Goal: Transaction & Acquisition: Purchase product/service

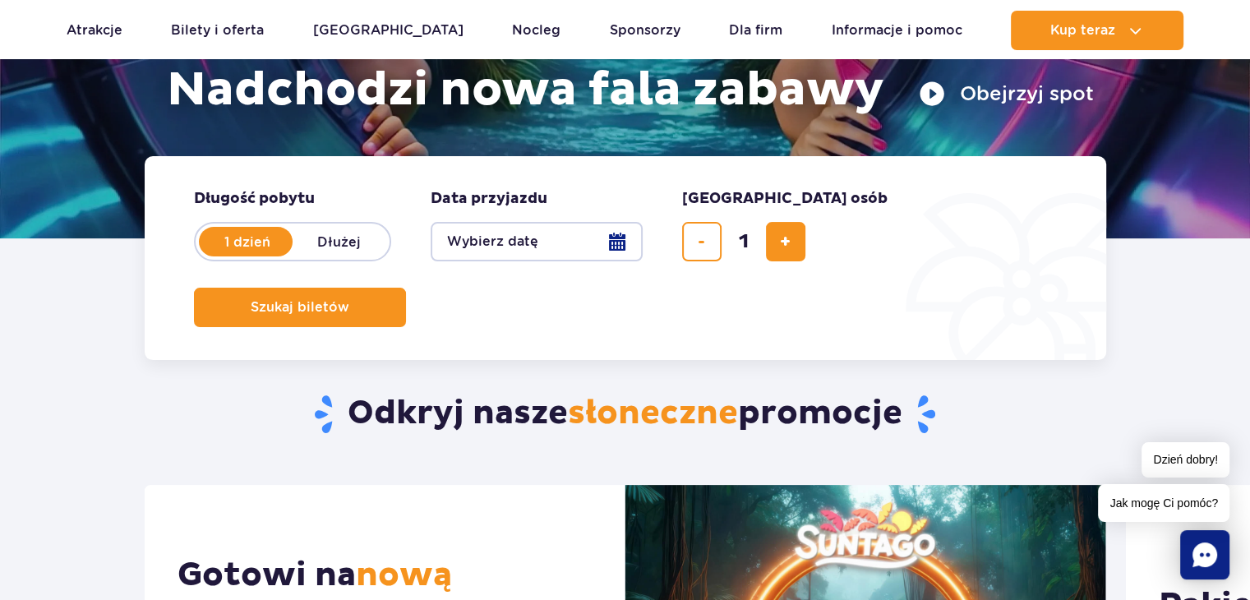
scroll to position [279, 0]
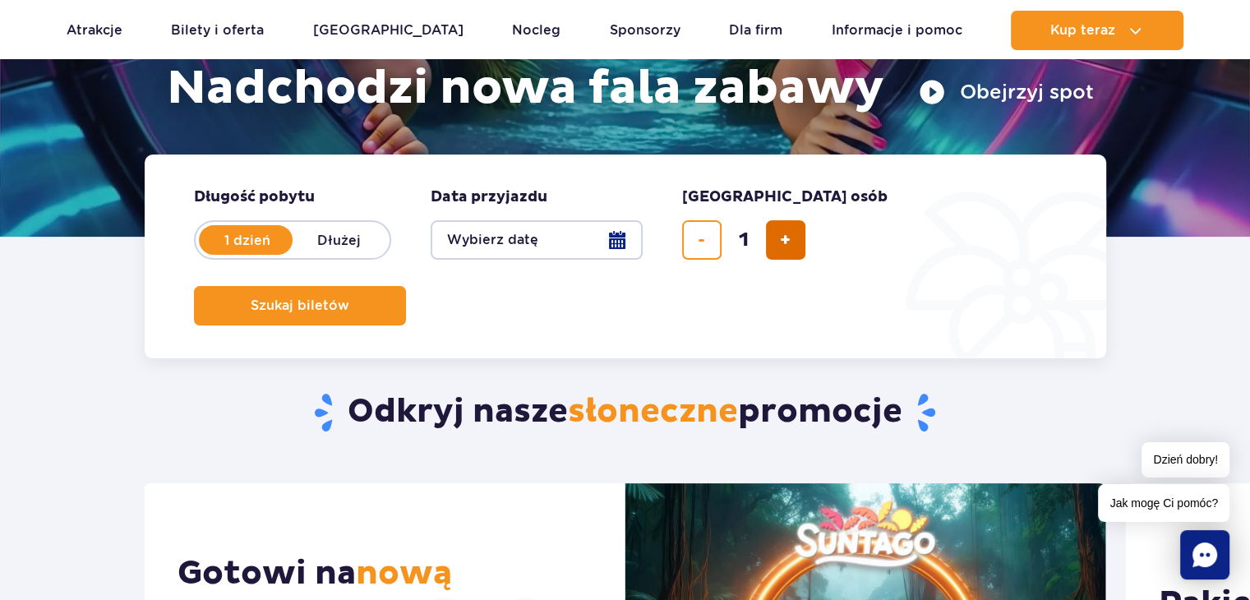
click at [779, 254] on button "dodaj bilet" at bounding box center [785, 239] width 39 height 39
type input "2"
click at [568, 233] on button "Wybierz datę" at bounding box center [537, 239] width 212 height 39
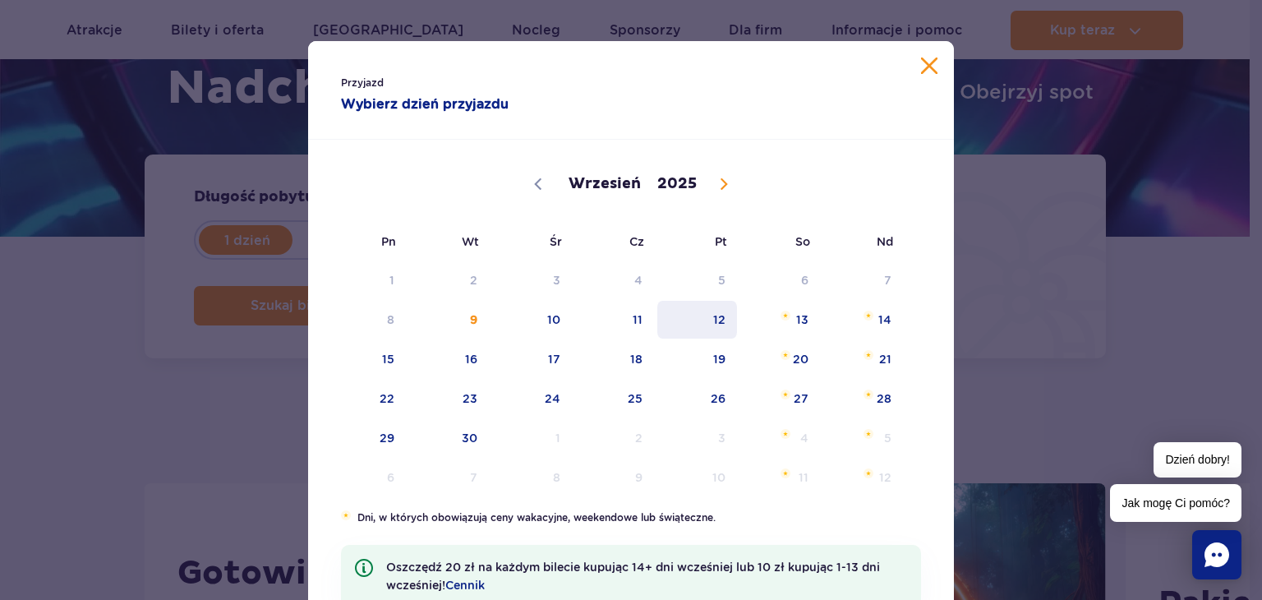
click at [693, 302] on span "12" at bounding box center [697, 320] width 83 height 38
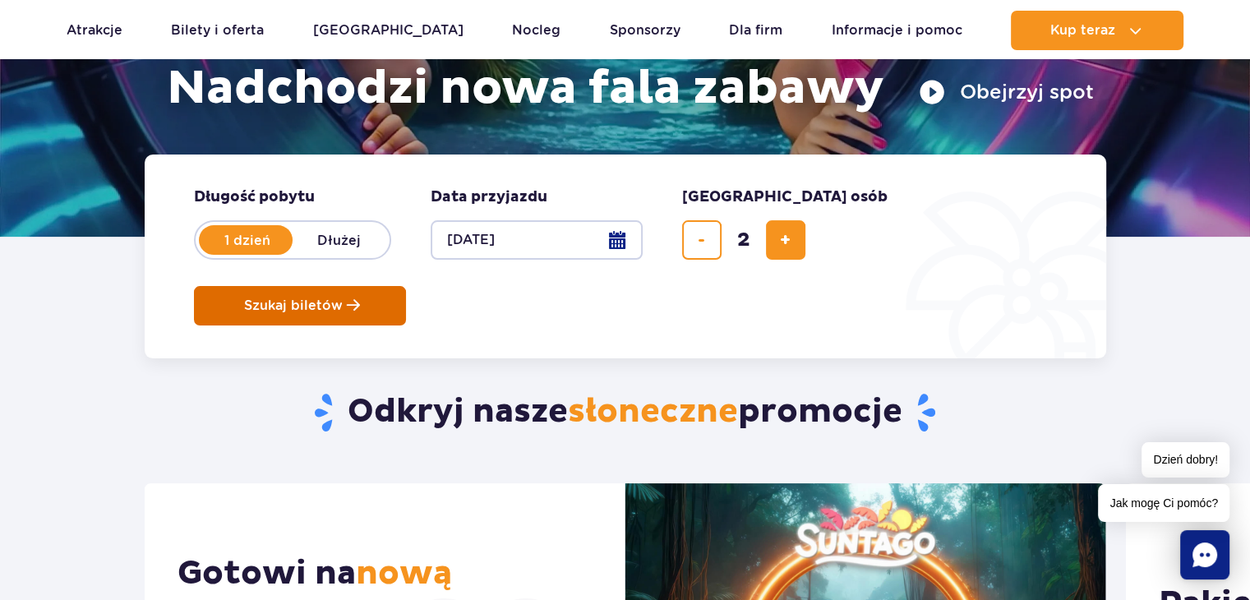
click at [406, 286] on button "Szukaj biletów" at bounding box center [300, 305] width 212 height 39
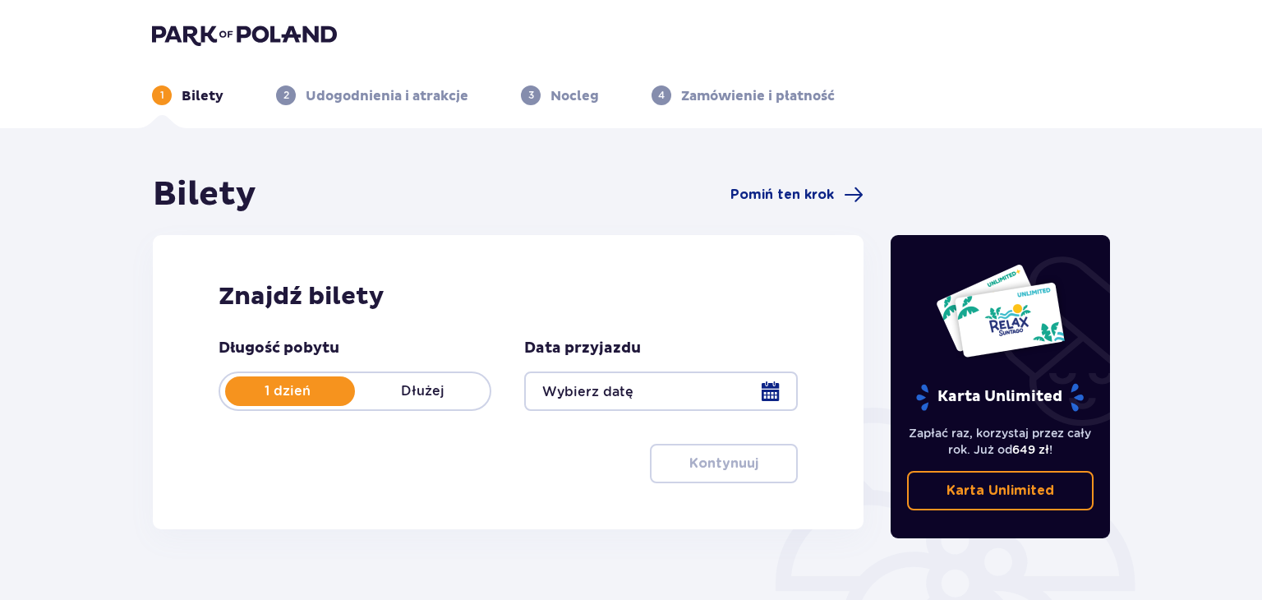
type input "[DATE]"
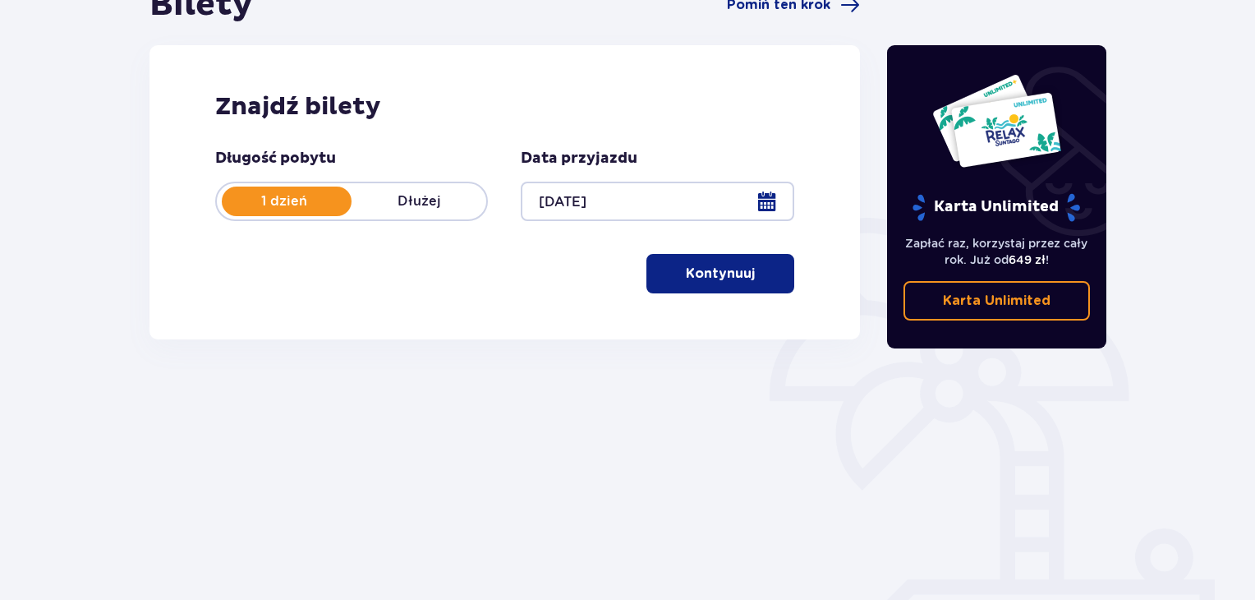
scroll to position [191, 0]
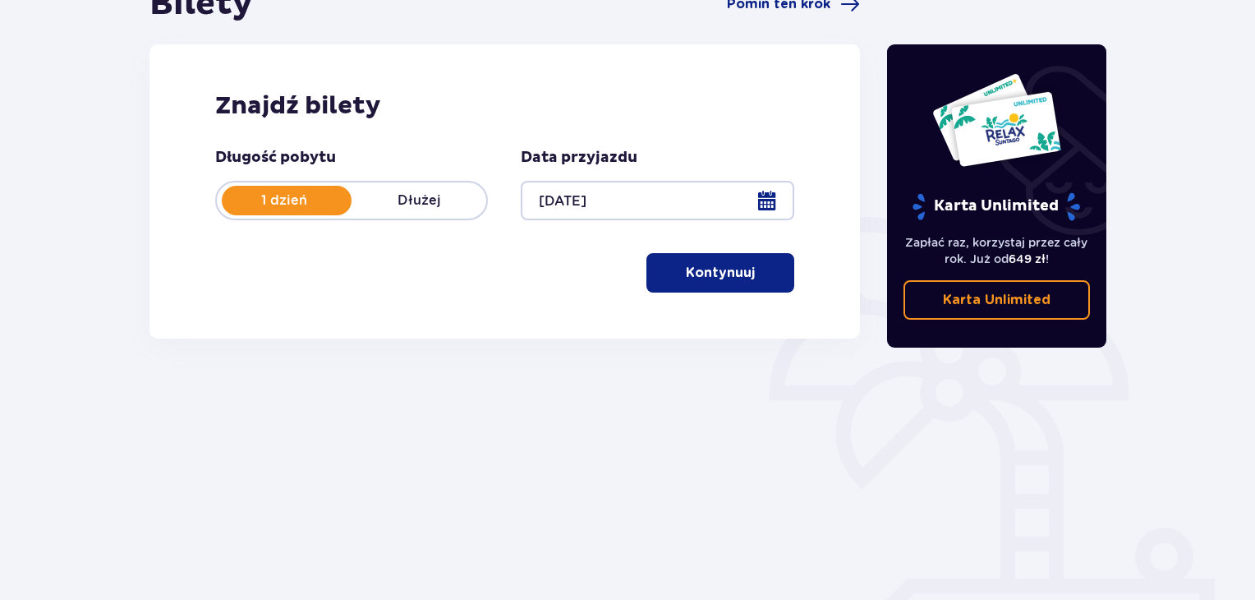
click at [689, 270] on p "Kontynuuj" at bounding box center [720, 273] width 69 height 18
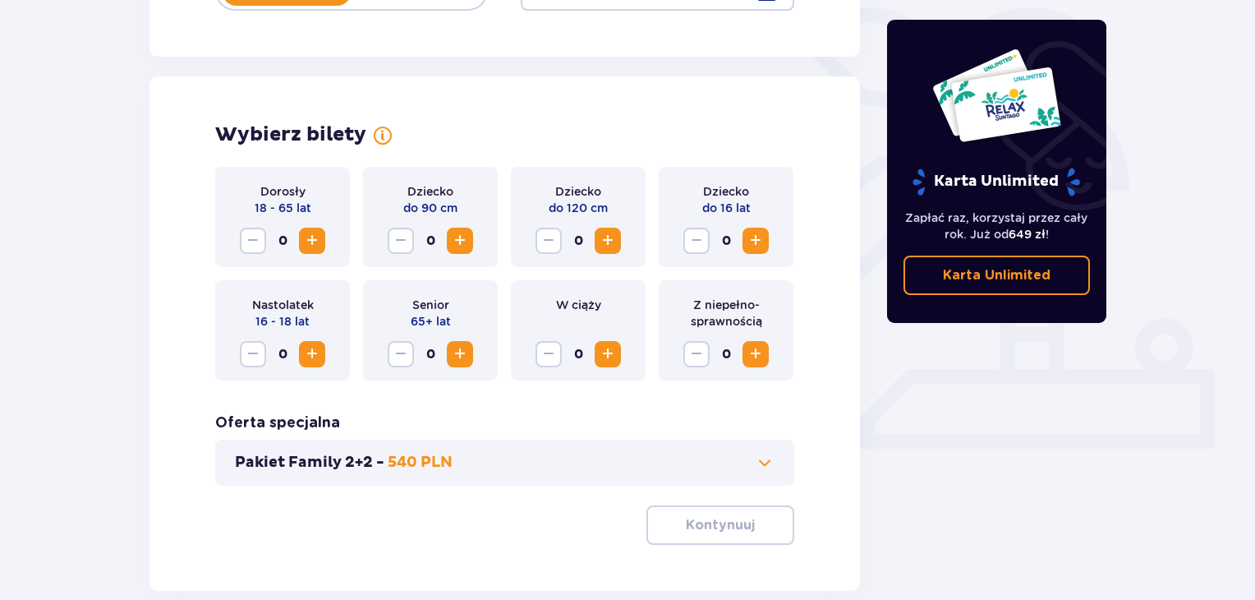
scroll to position [397, 0]
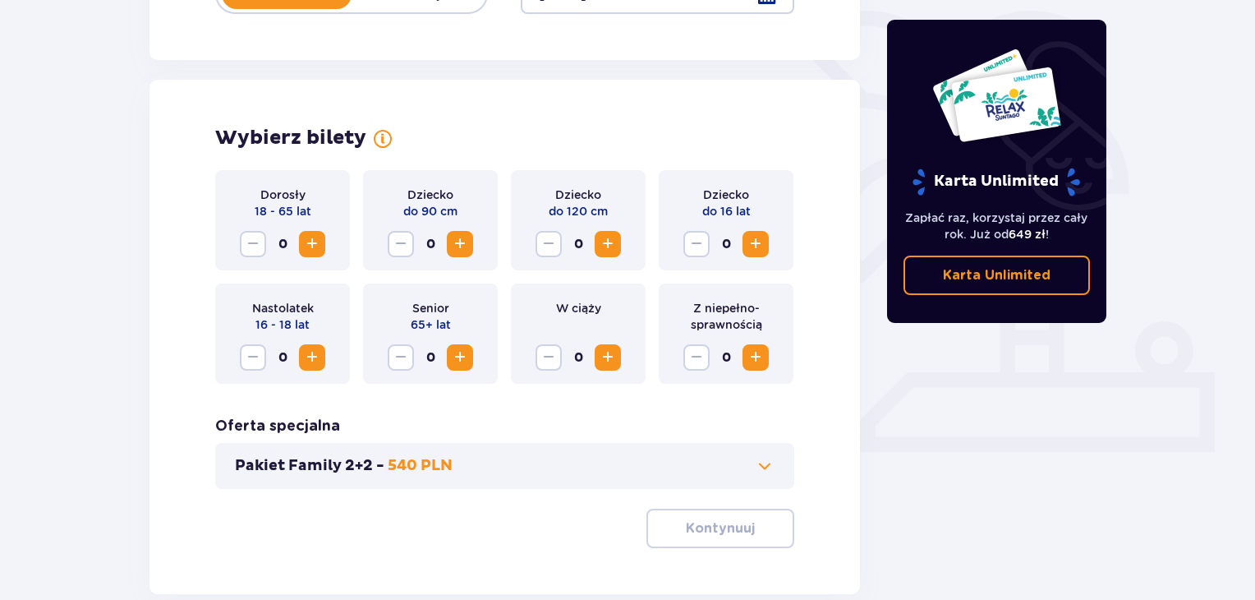
click at [322, 237] on button "Increase" at bounding box center [312, 244] width 26 height 26
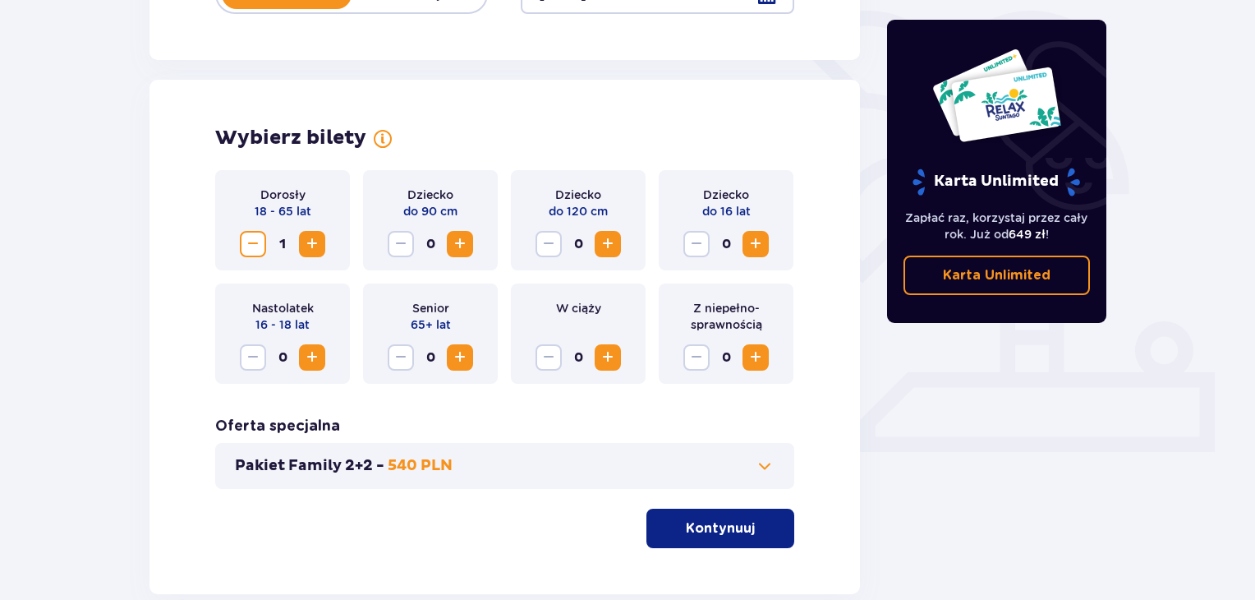
click at [322, 237] on button "Increase" at bounding box center [312, 244] width 26 height 26
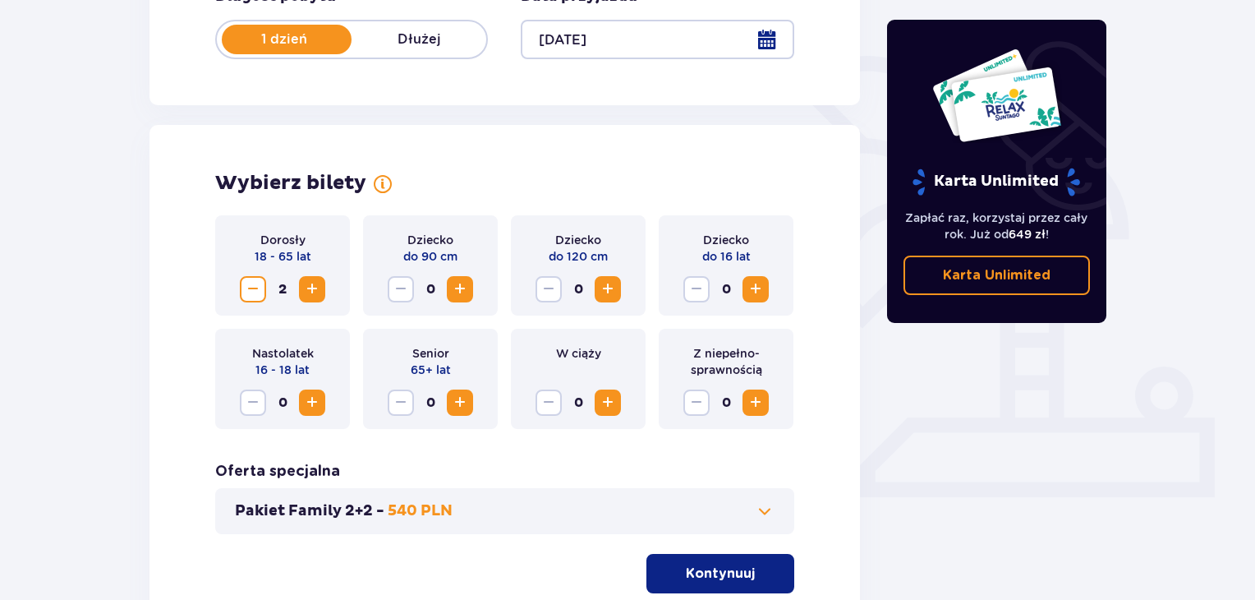
scroll to position [490, 0]
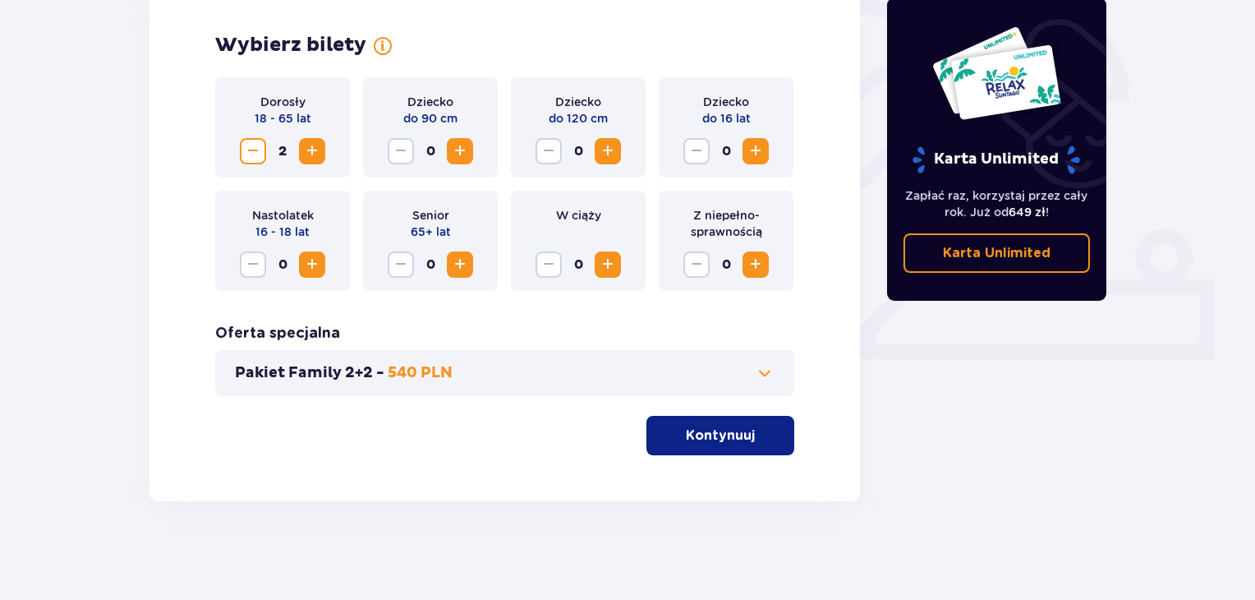
click at [669, 427] on button "Kontynuuj" at bounding box center [721, 435] width 148 height 39
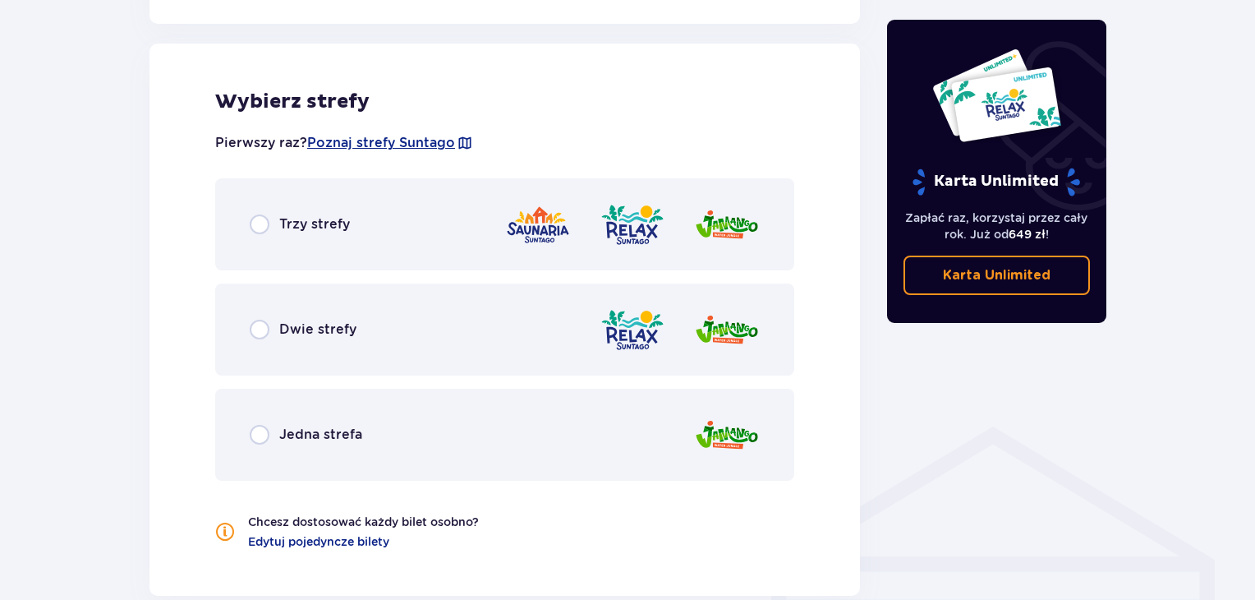
scroll to position [912, 0]
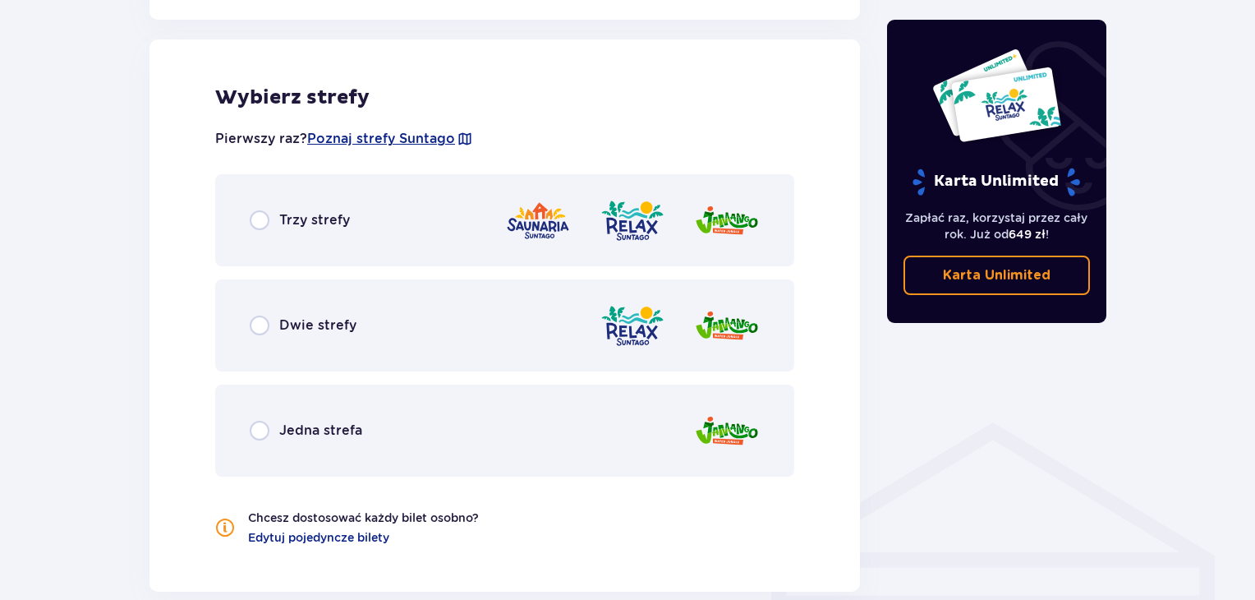
click at [301, 317] on p "Dwie strefy" at bounding box center [317, 325] width 77 height 18
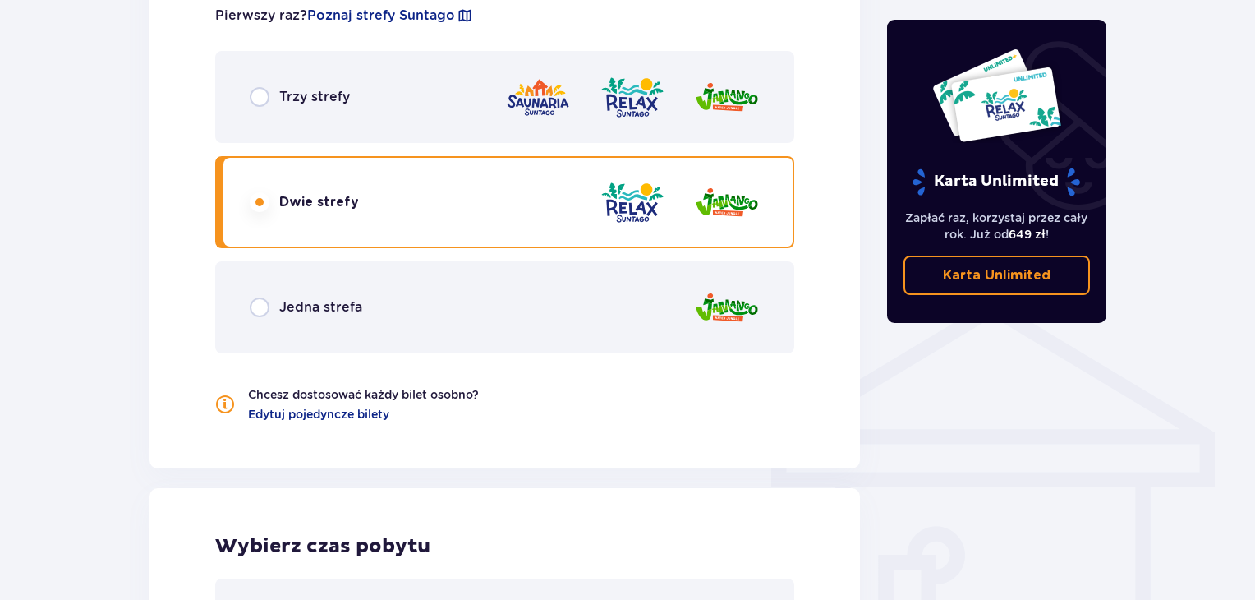
scroll to position [1034, 0]
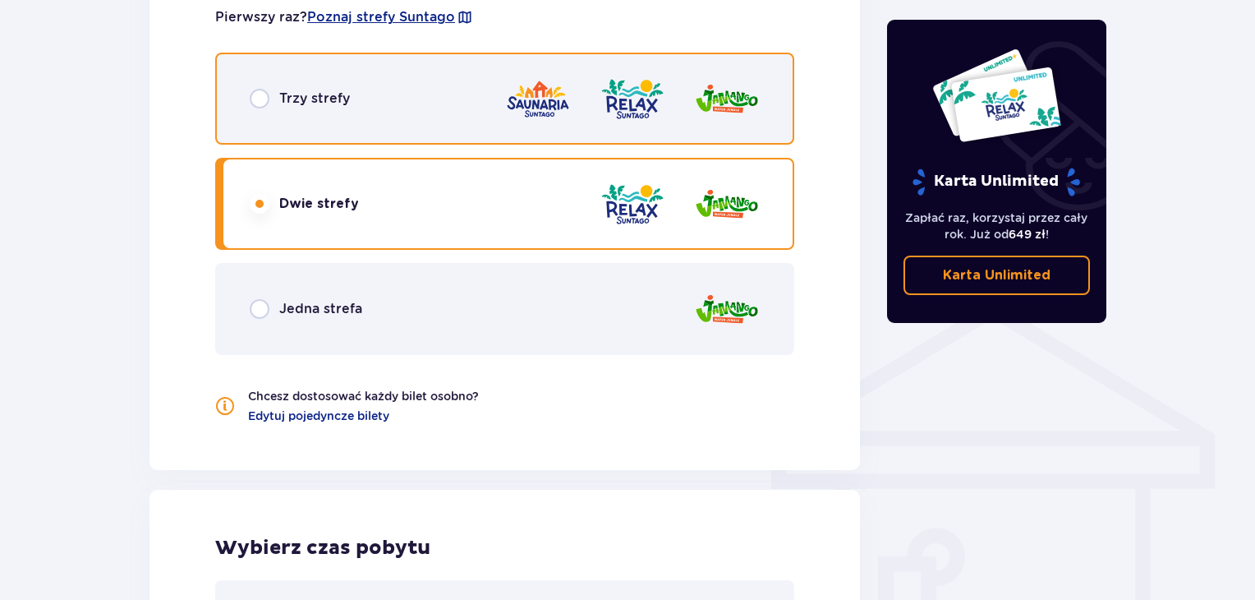
click at [265, 92] on input "radio" at bounding box center [260, 99] width 20 height 20
radio input "true"
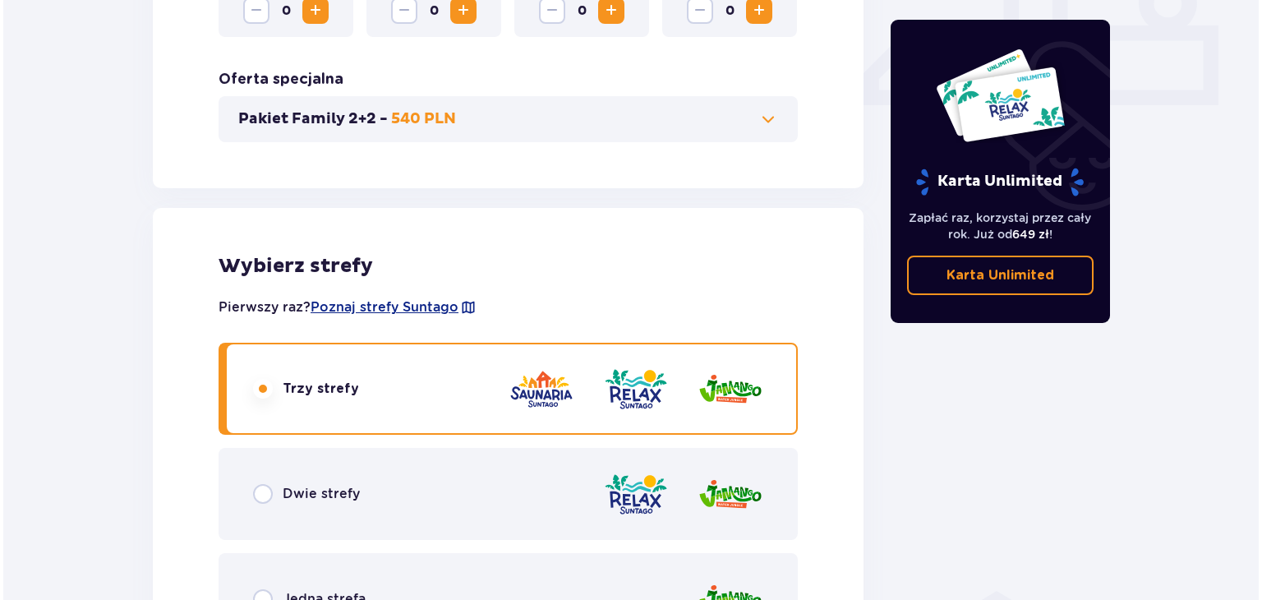
scroll to position [743, 0]
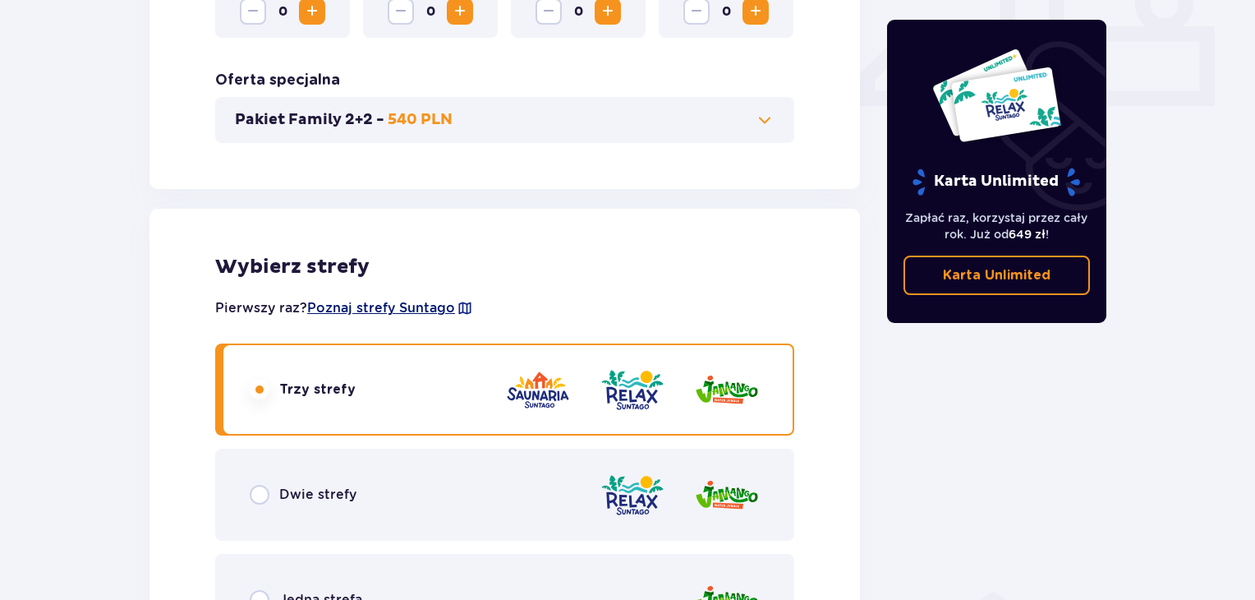
click at [400, 305] on span "Poznaj strefy Suntago" at bounding box center [381, 308] width 148 height 18
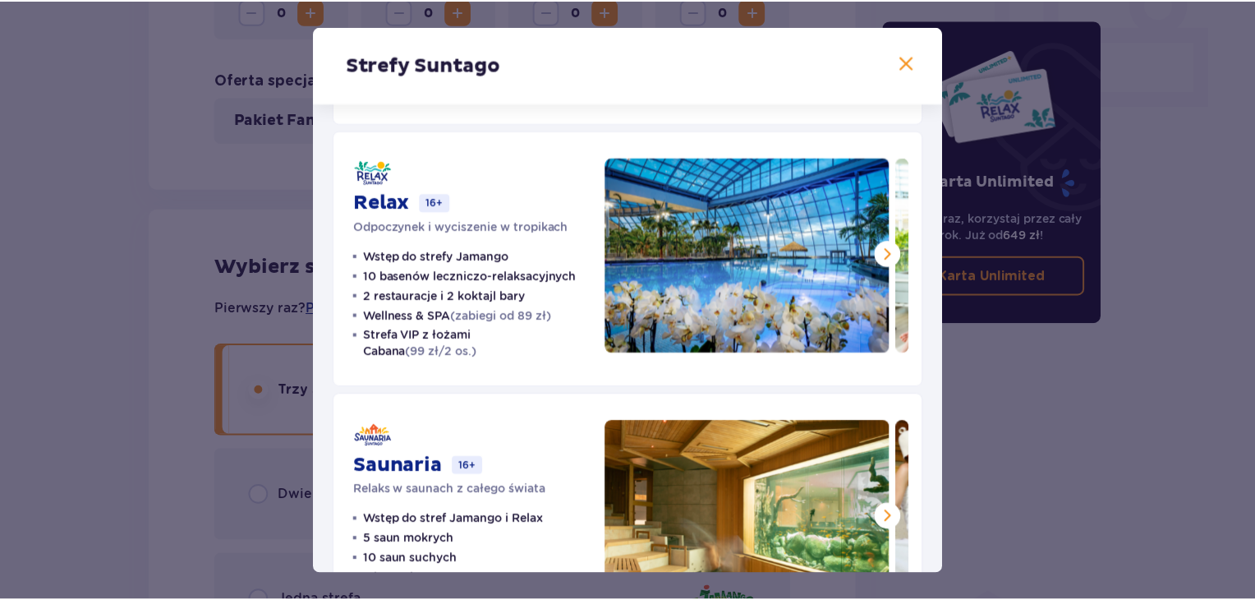
scroll to position [343, 0]
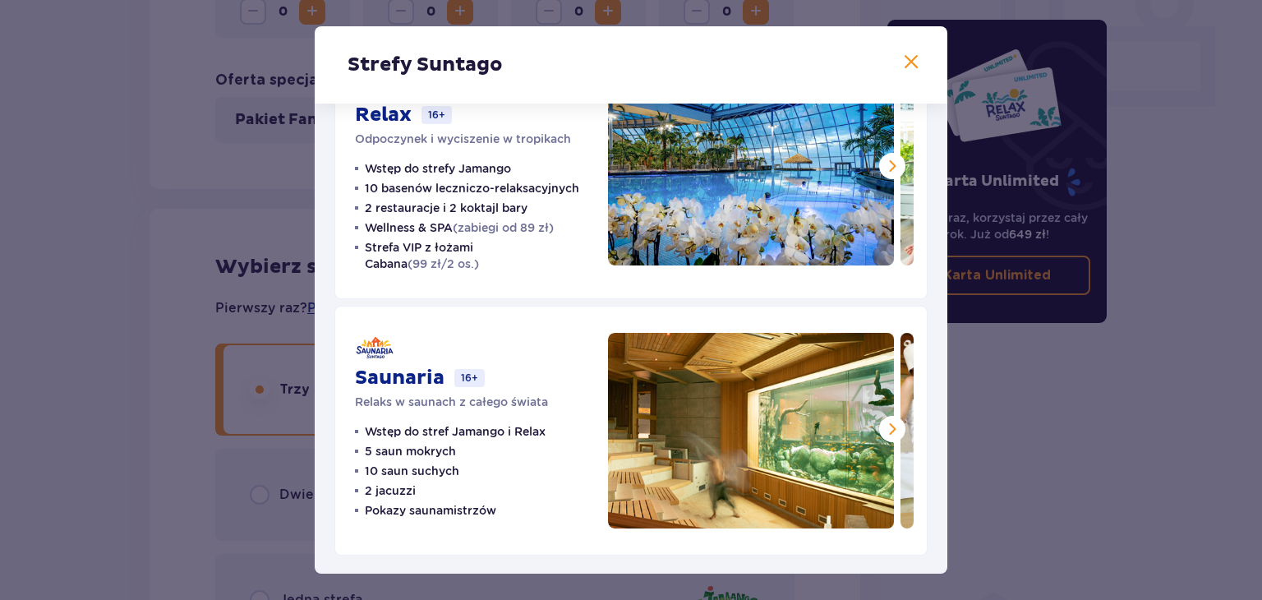
click at [115, 418] on div "Strefy Suntago Jamango Wodna rozrywka dla całej rodziny 35 zjeżdżalni 7 basenów…" at bounding box center [631, 300] width 1262 height 600
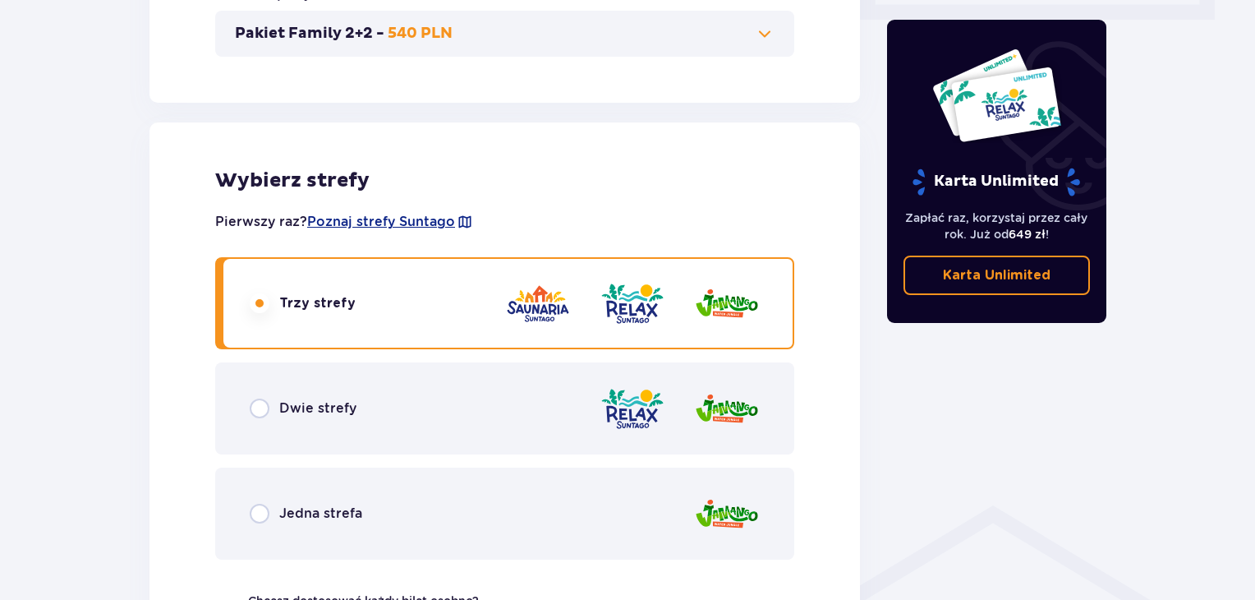
scroll to position [833, 0]
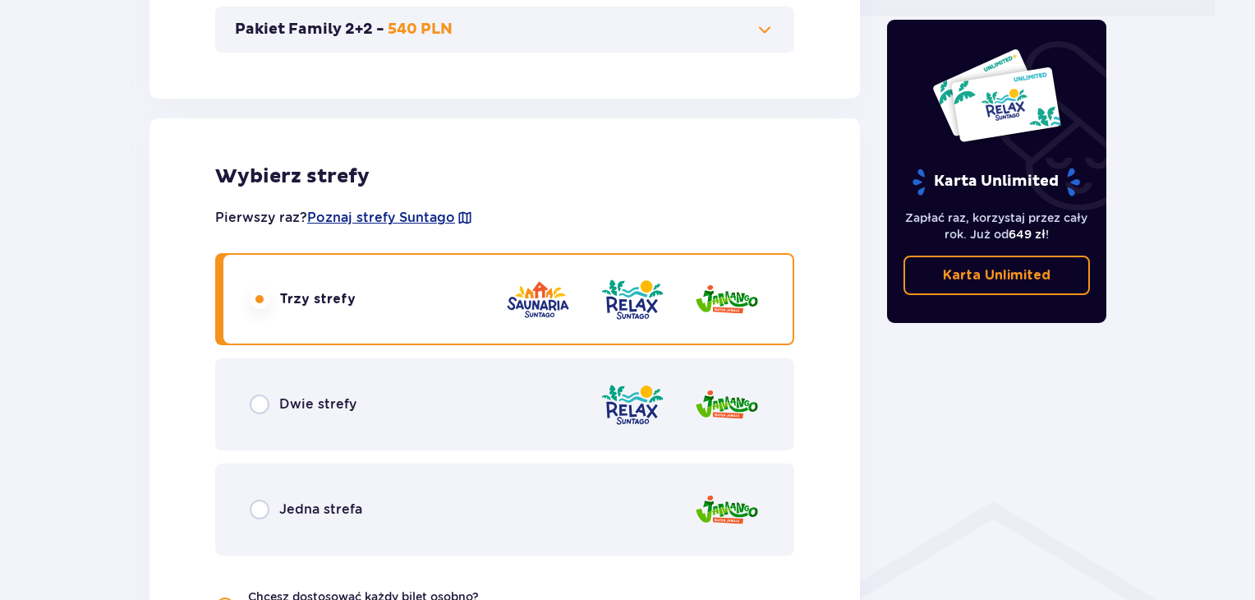
click at [259, 392] on div "Dwie strefy" at bounding box center [504, 404] width 579 height 92
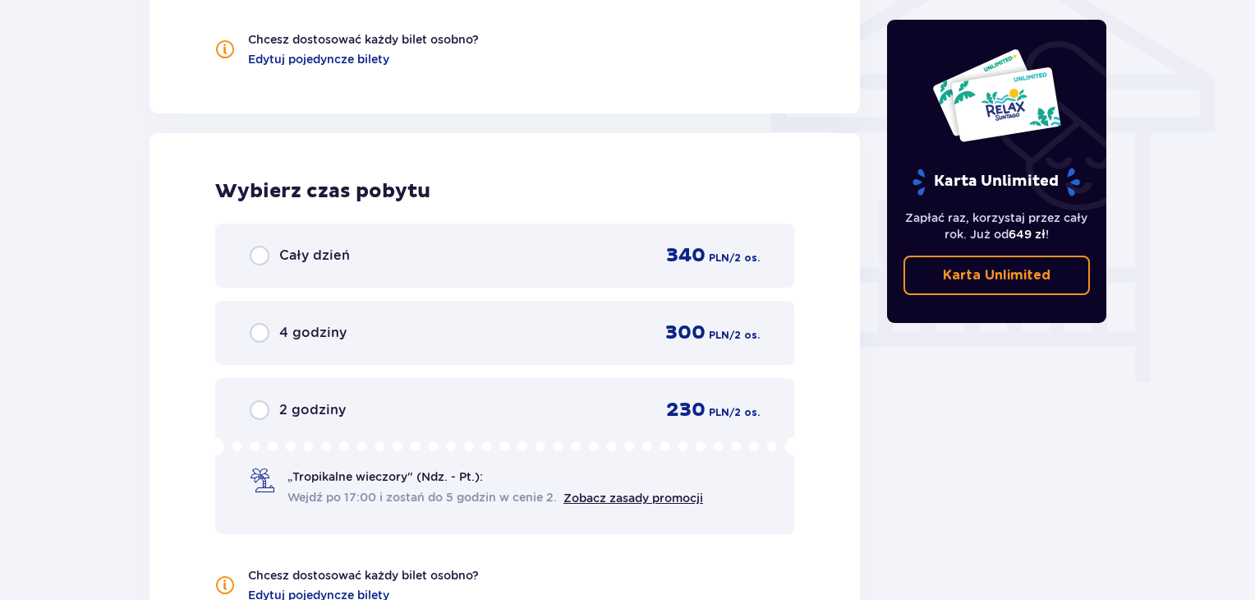
scroll to position [1392, 0]
click at [523, 265] on div "Cały dzień 340 PLN / 2 os." at bounding box center [504, 254] width 579 height 64
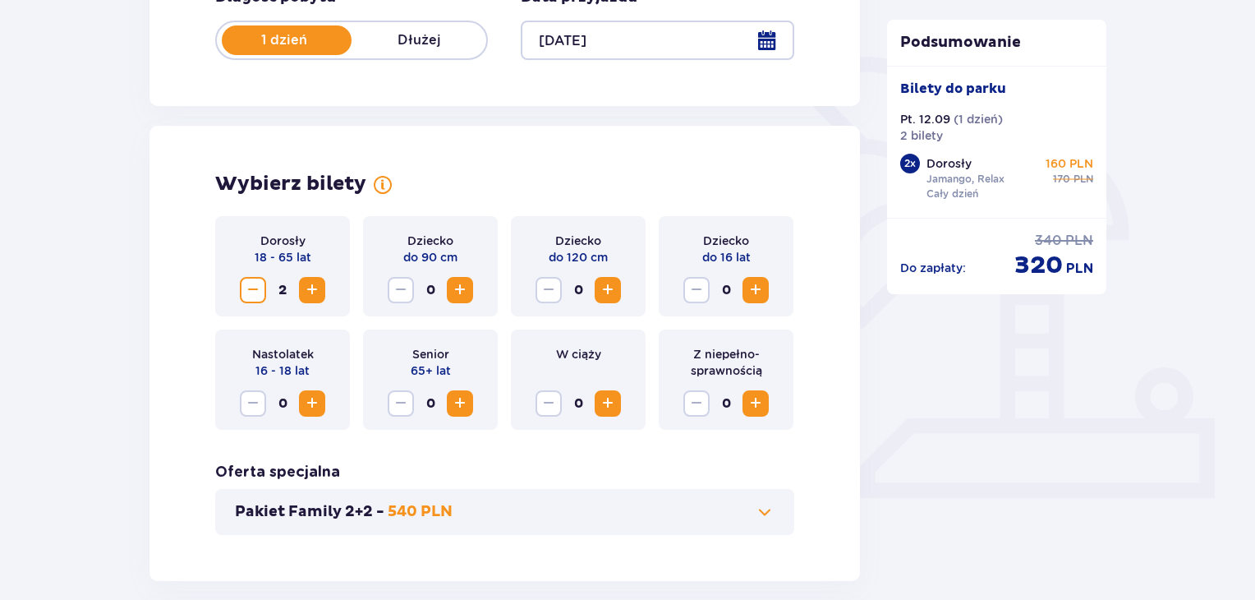
scroll to position [352, 0]
click at [253, 290] on span "Decrease" at bounding box center [253, 289] width 20 height 20
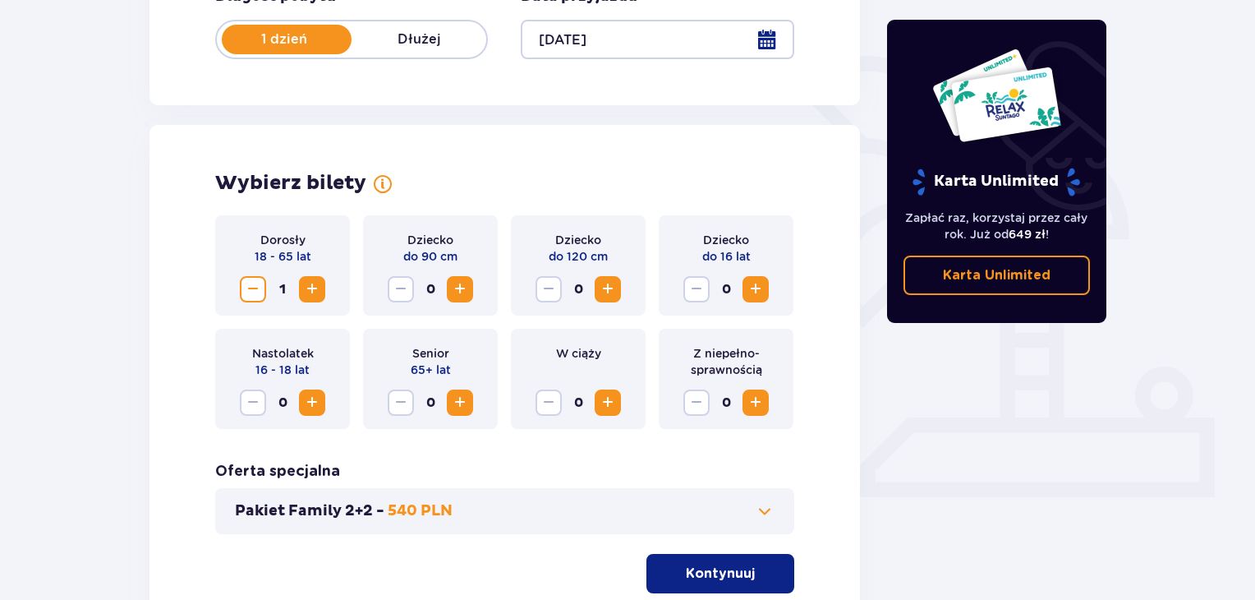
scroll to position [490, 0]
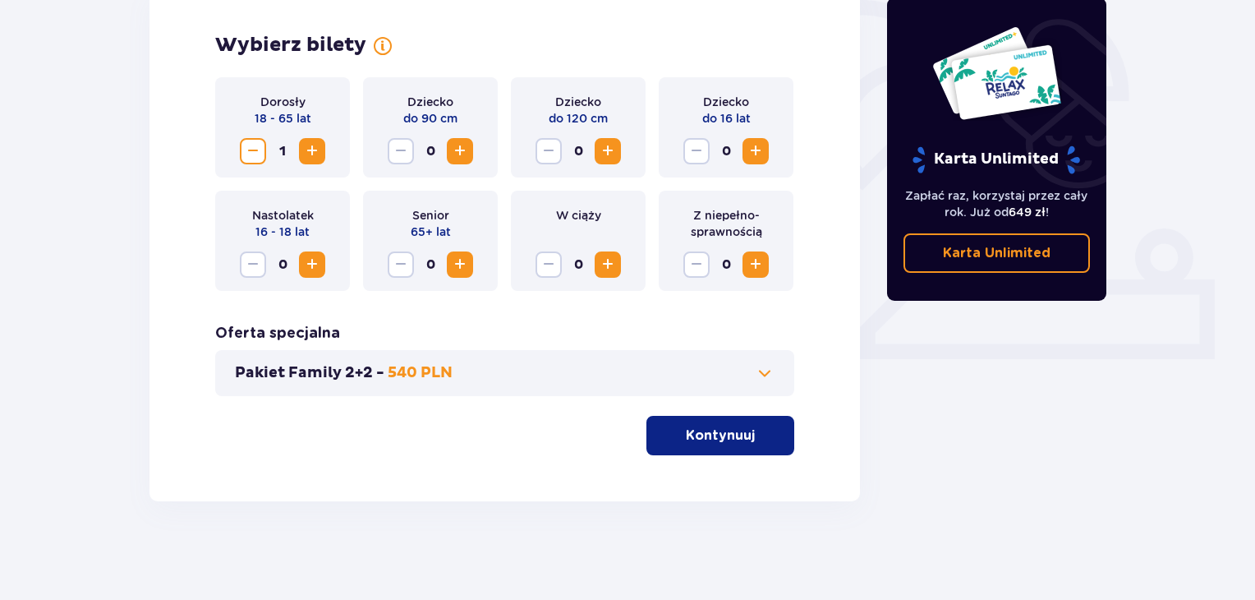
click at [693, 432] on p "Kontynuuj" at bounding box center [720, 435] width 69 height 18
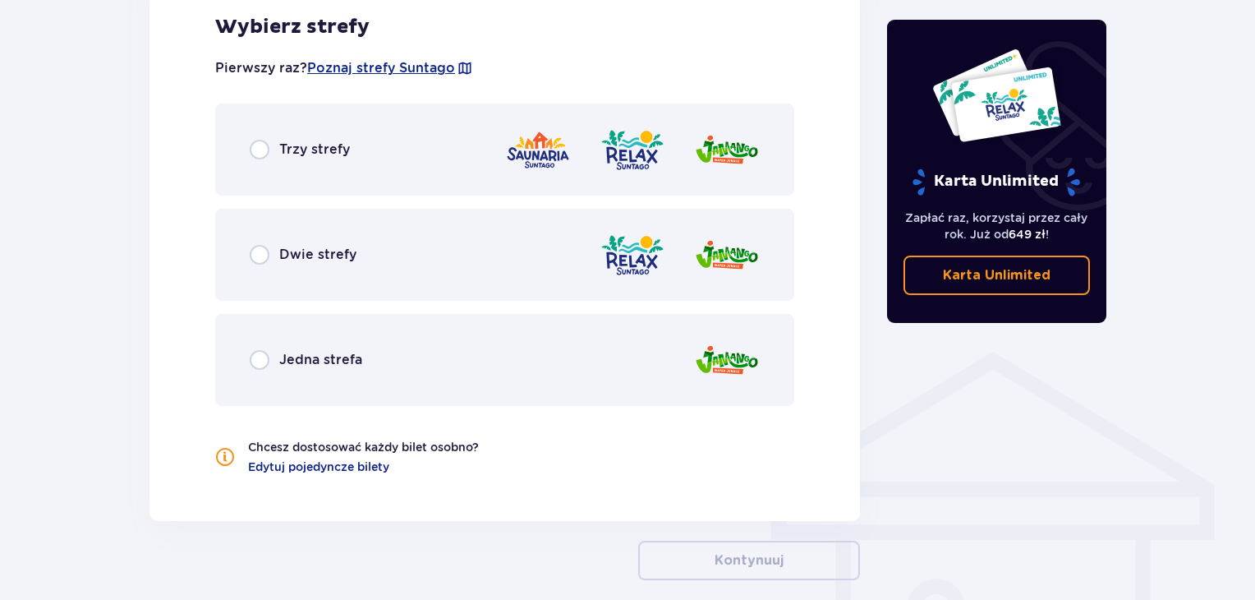
scroll to position [1062, 0]
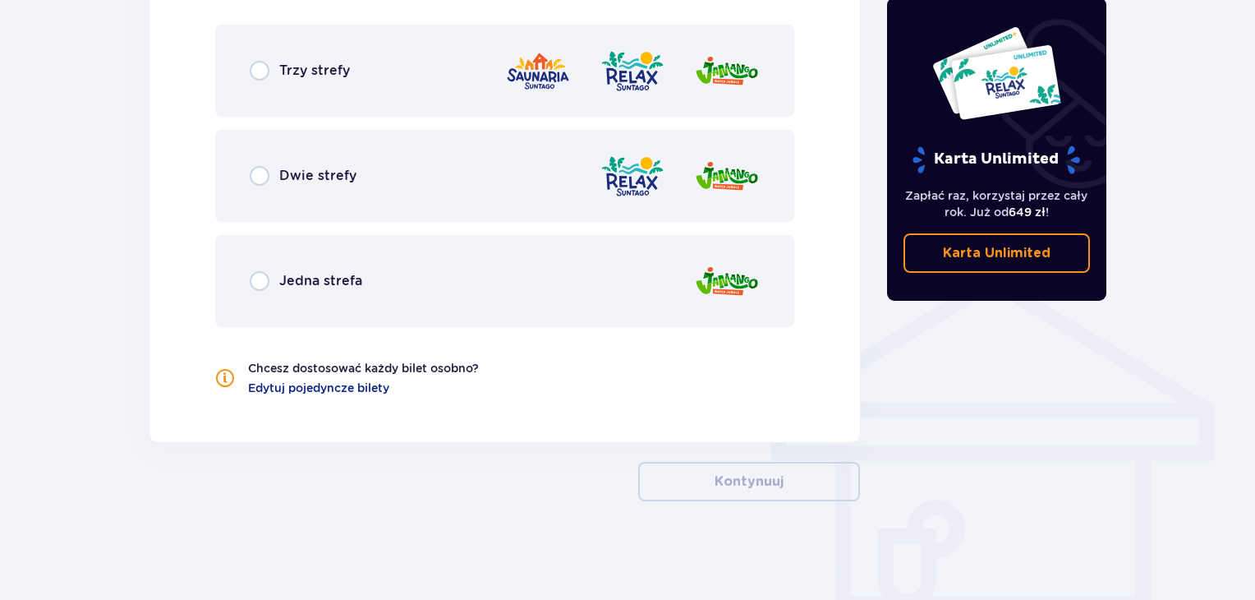
click at [554, 160] on div "Dwie strefy" at bounding box center [504, 176] width 579 height 92
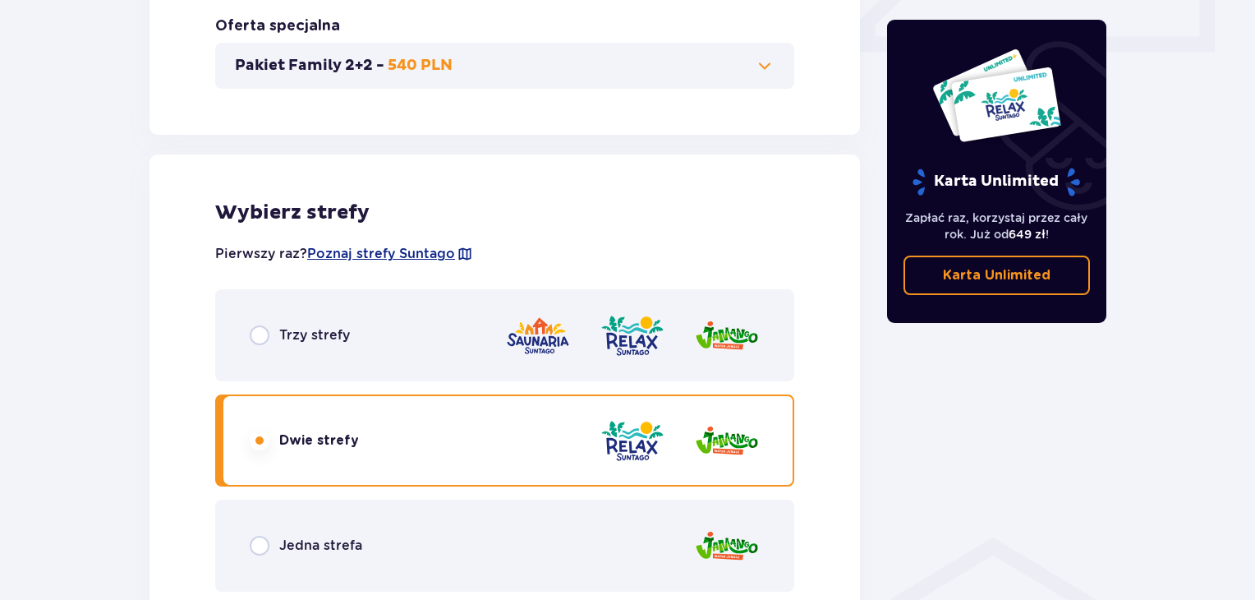
scroll to position [799, 0]
